Goal: Task Accomplishment & Management: Manage account settings

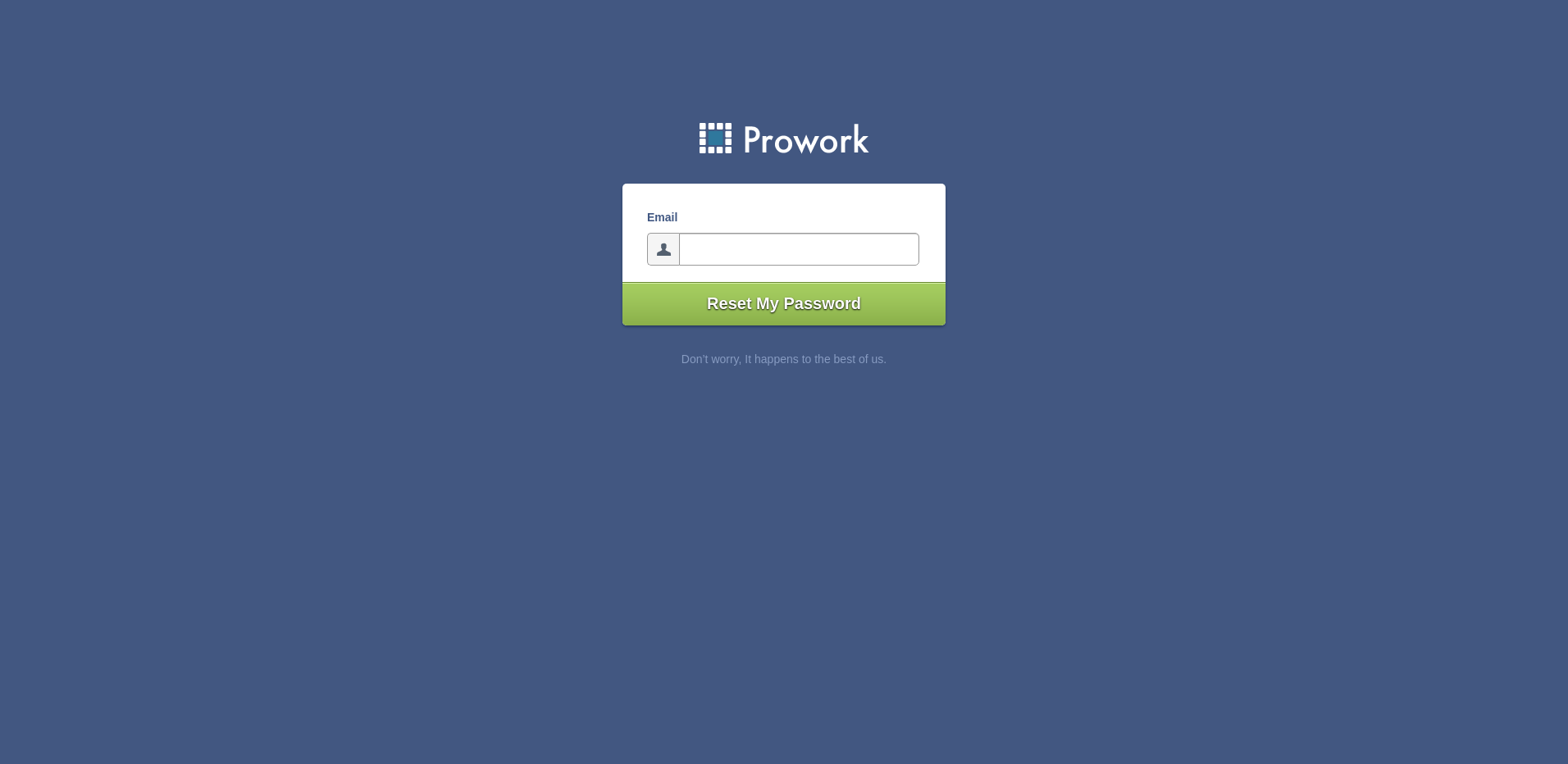
click at [756, 255] on input"] "email" at bounding box center [799, 249] width 241 height 33
type input"] "[EMAIL_ADDRESS][DOMAIN_NAME]"
click at [756, 303] on input"] "Reset My Password" at bounding box center [784, 303] width 323 height 43
click at [697, 244] on input"] "email" at bounding box center [799, 249] width 241 height 33
type input"] "[EMAIL_ADDRESS][DOMAIN_NAME]"
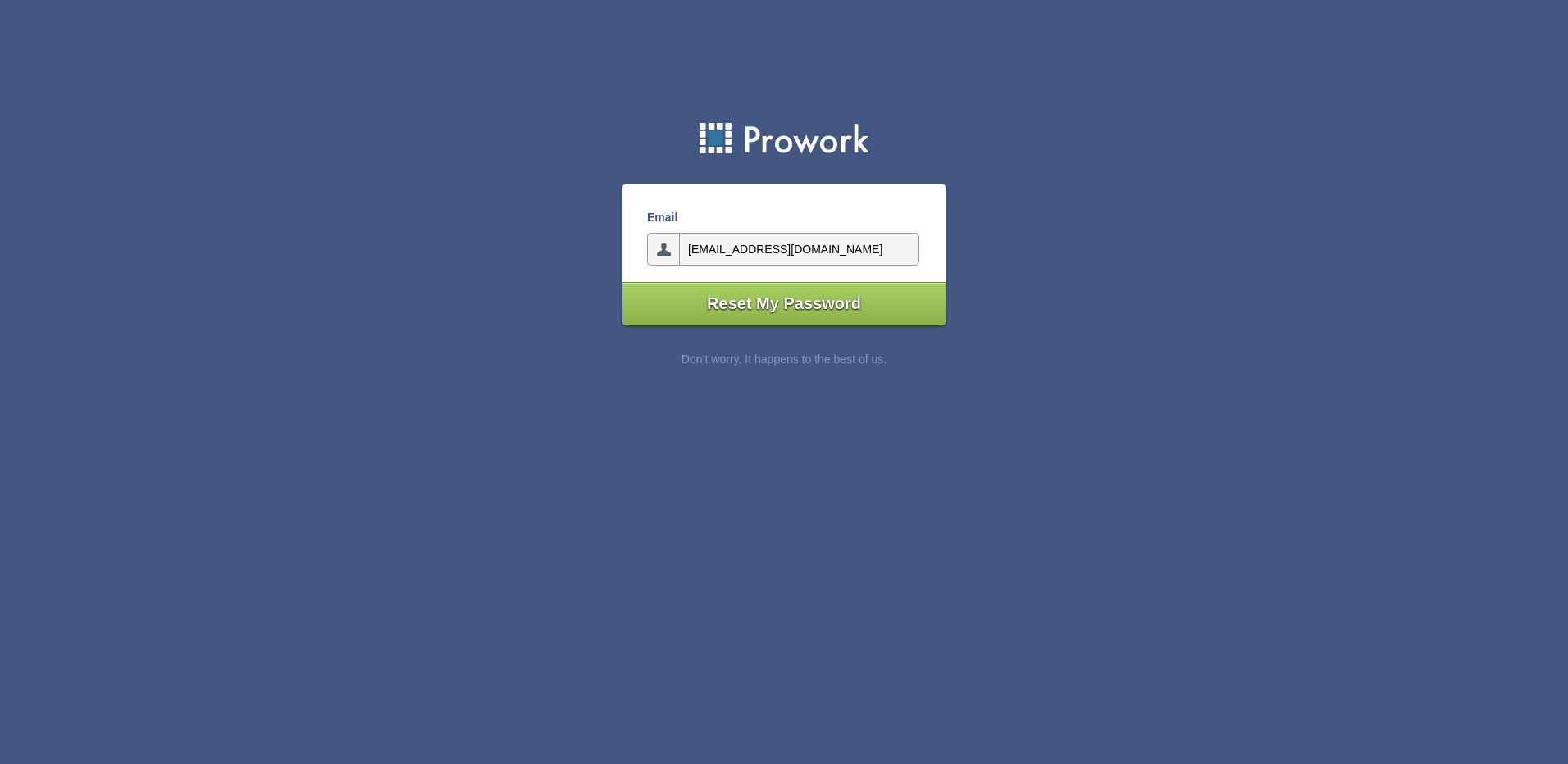
click at [764, 307] on input"] "Reset My Password" at bounding box center [784, 303] width 323 height 43
click at [715, 248] on input"] "email" at bounding box center [799, 249] width 241 height 33
type input"] "jboweswcc@gmail.com"
click at [751, 302] on input"] "Reset My Password" at bounding box center [784, 303] width 323 height 43
